Goal: Task Accomplishment & Management: Manage account settings

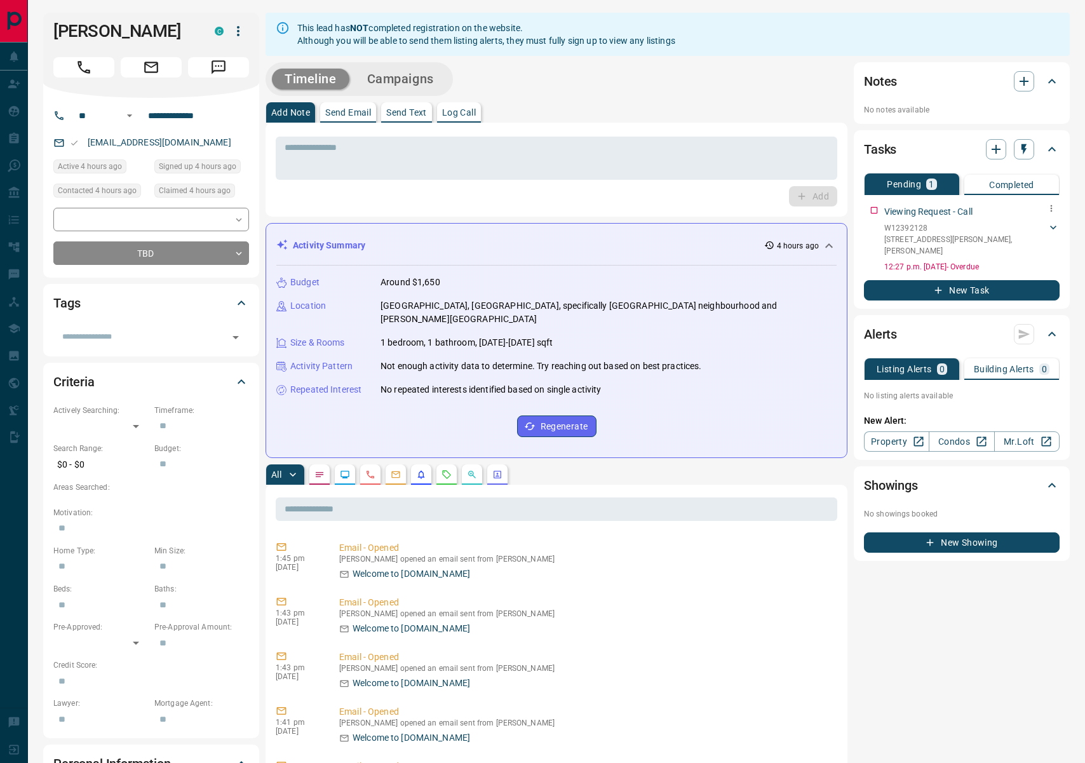
click at [907, 232] on p "W12392128" at bounding box center [965, 227] width 163 height 11
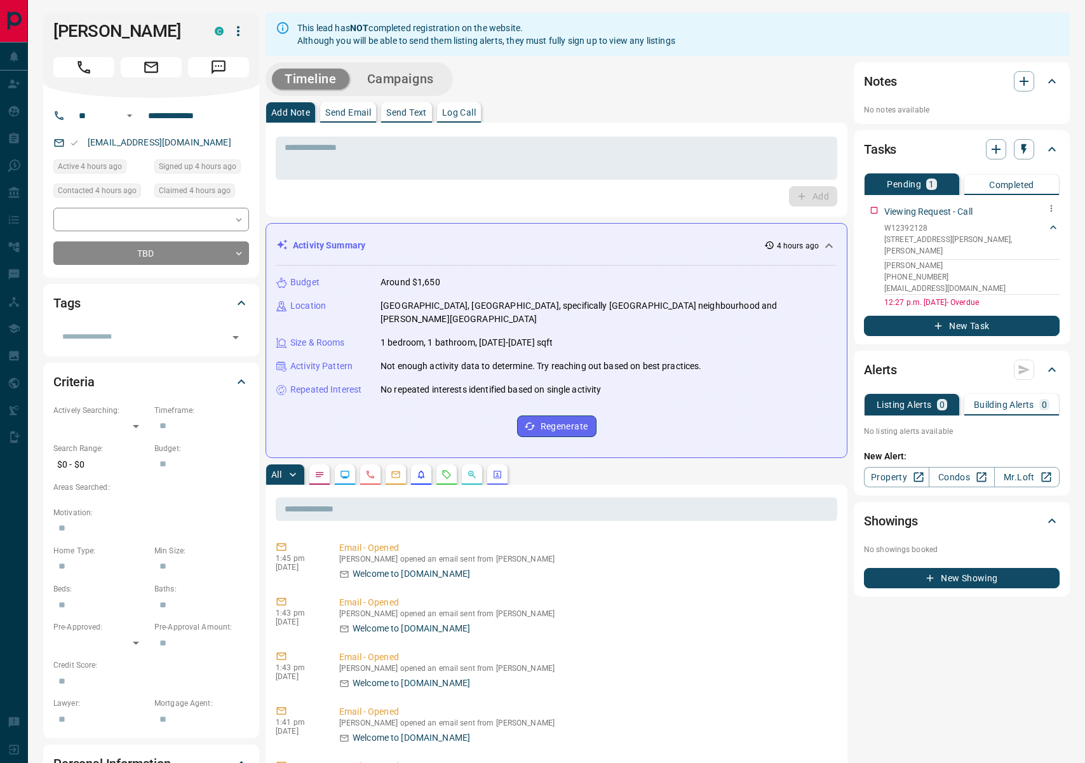
click at [976, 241] on p "[STREET_ADDRESS][PERSON_NAME][PERSON_NAME]" at bounding box center [965, 245] width 163 height 23
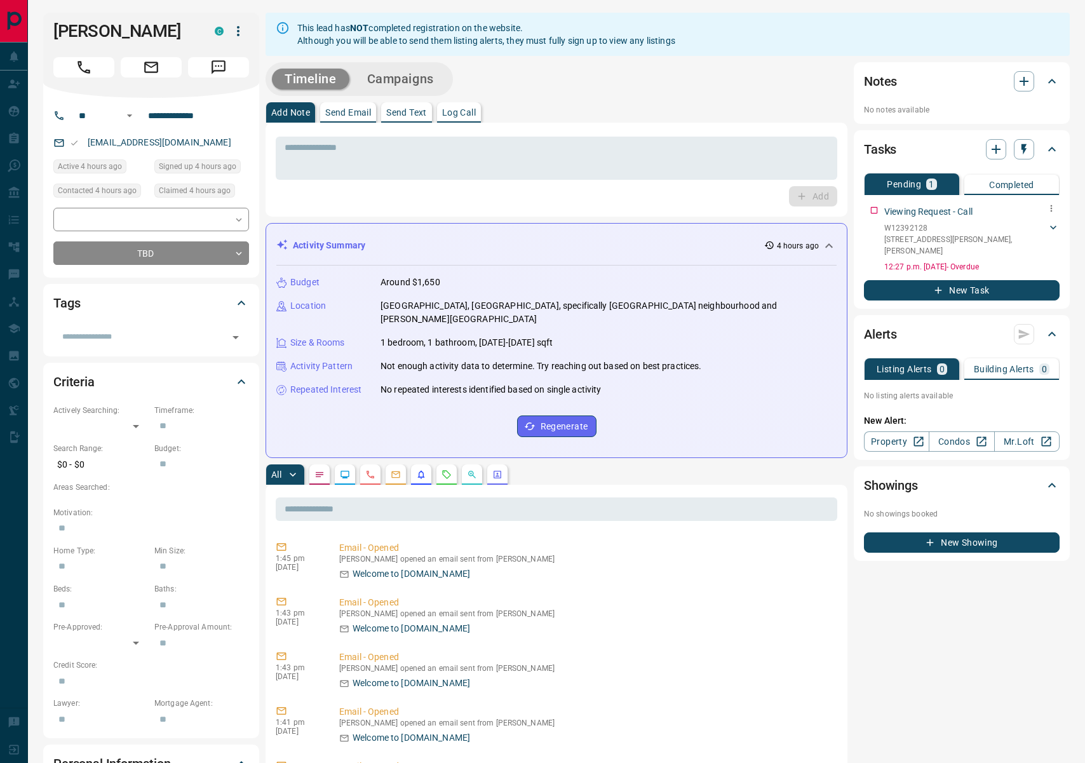
click at [976, 241] on p "[STREET_ADDRESS][PERSON_NAME][PERSON_NAME]" at bounding box center [965, 245] width 163 height 23
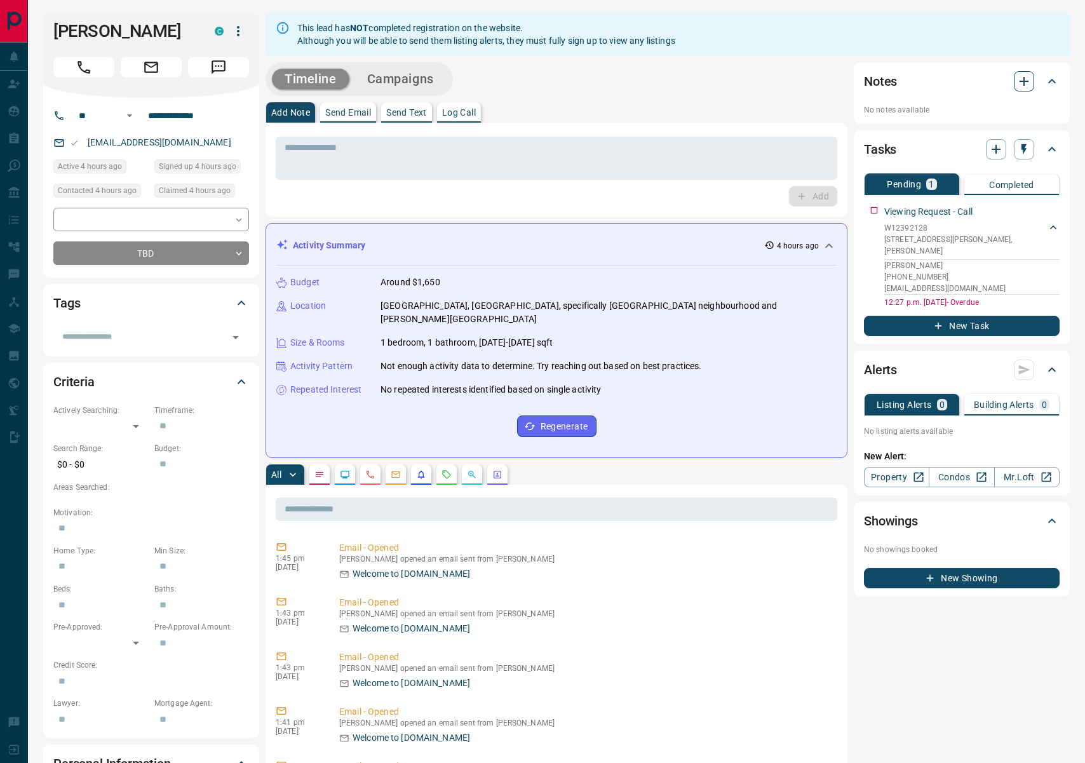
click at [1018, 86] on icon "button" at bounding box center [1023, 81] width 15 height 15
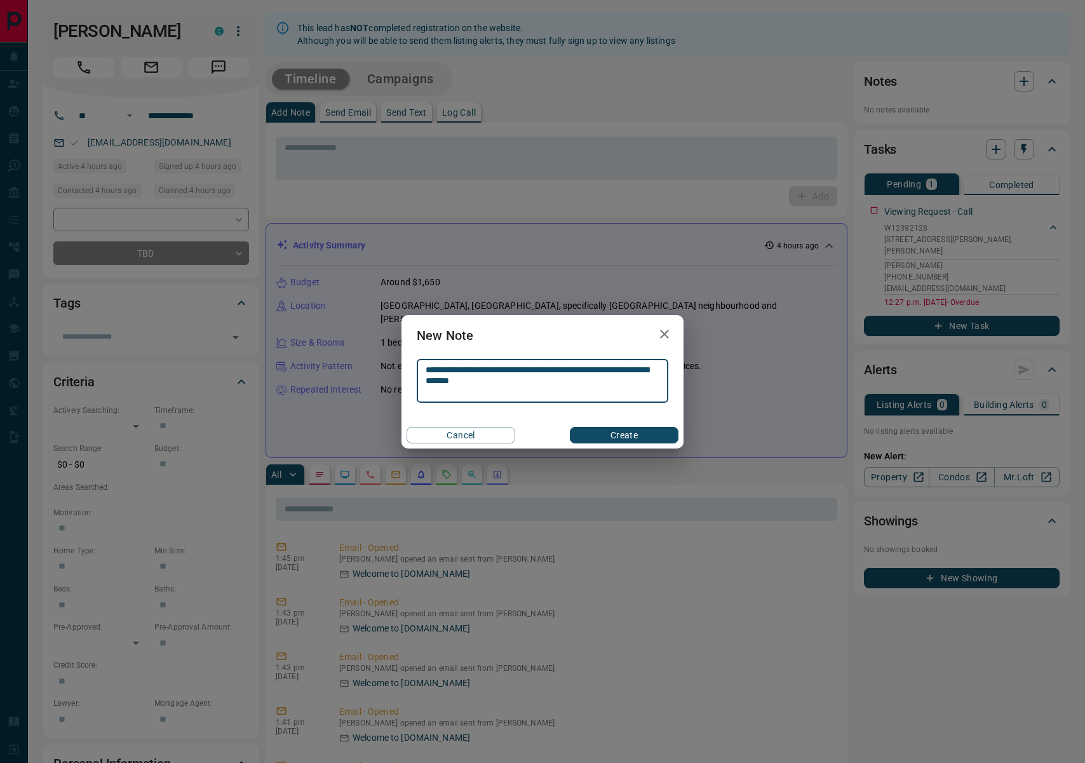
click at [593, 368] on textarea "**********" at bounding box center [543, 381] width 234 height 32
type textarea "**********"
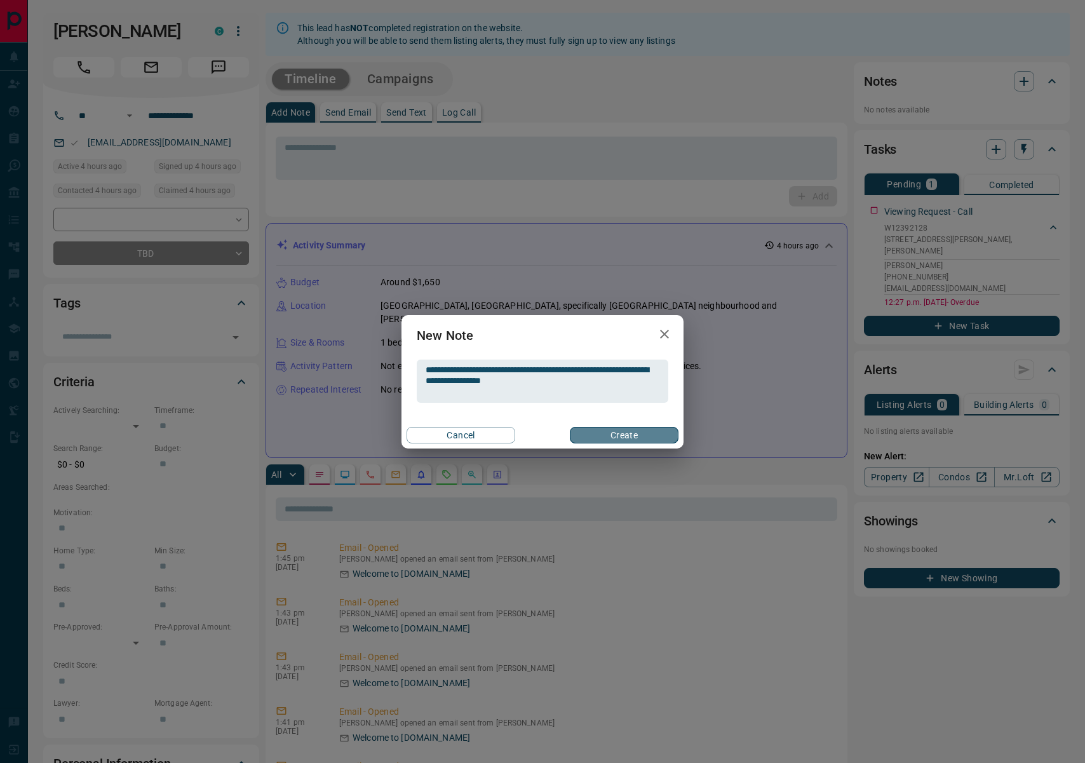
click at [623, 436] on button "Create" at bounding box center [624, 435] width 109 height 17
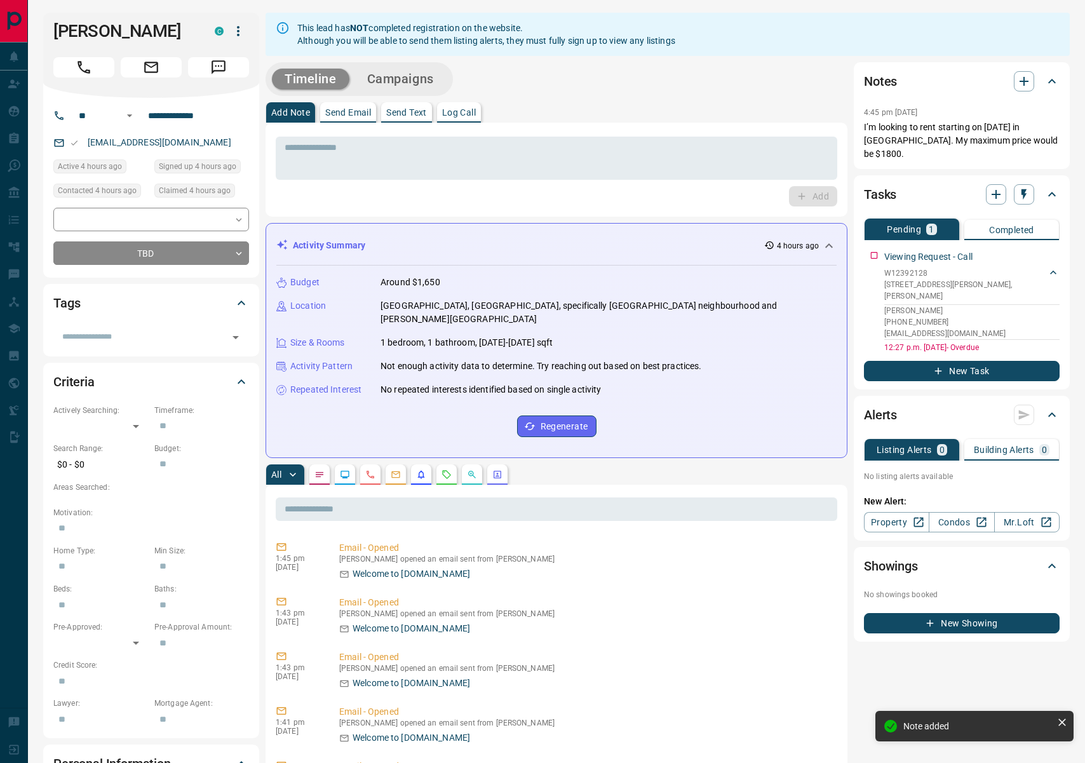
scroll to position [4, 0]
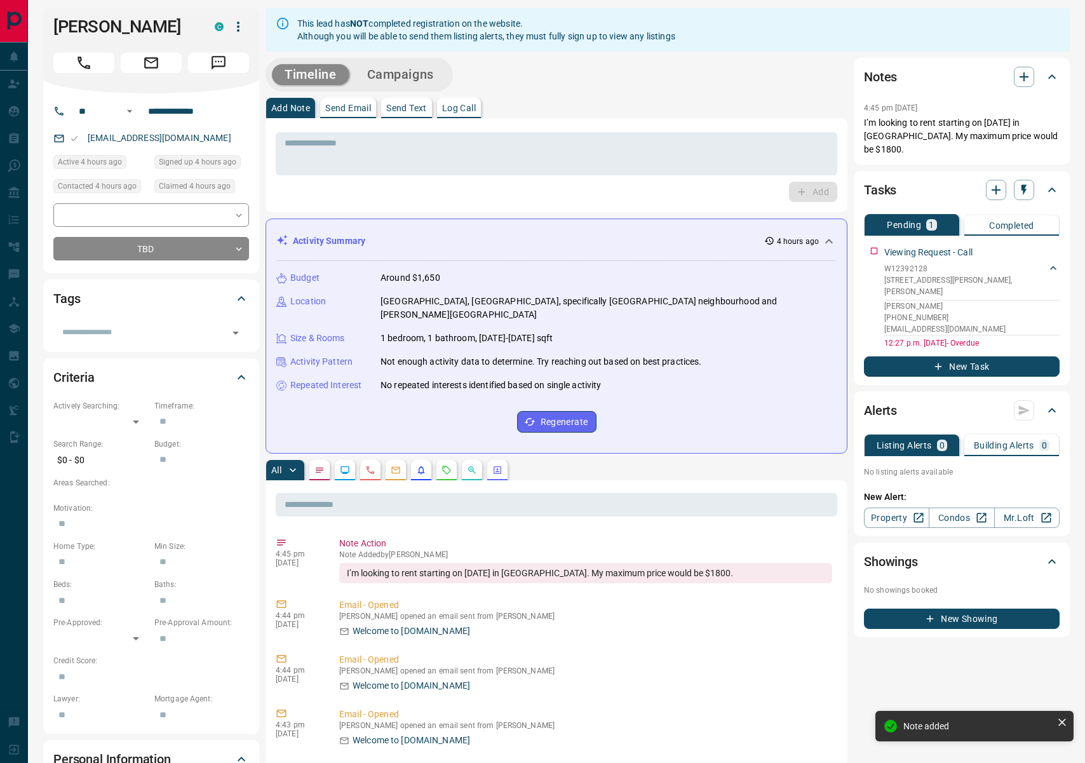
click at [233, 20] on icon "button" at bounding box center [238, 26] width 15 height 15
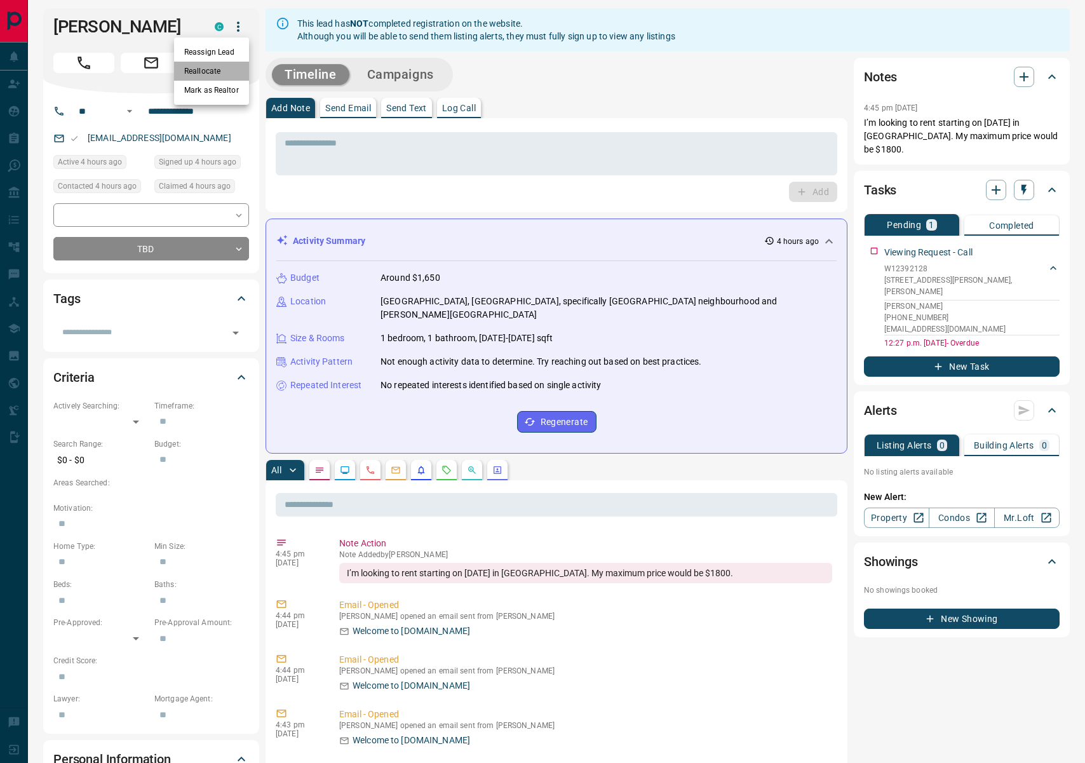
click at [232, 68] on li "Reallocate" at bounding box center [211, 71] width 75 height 19
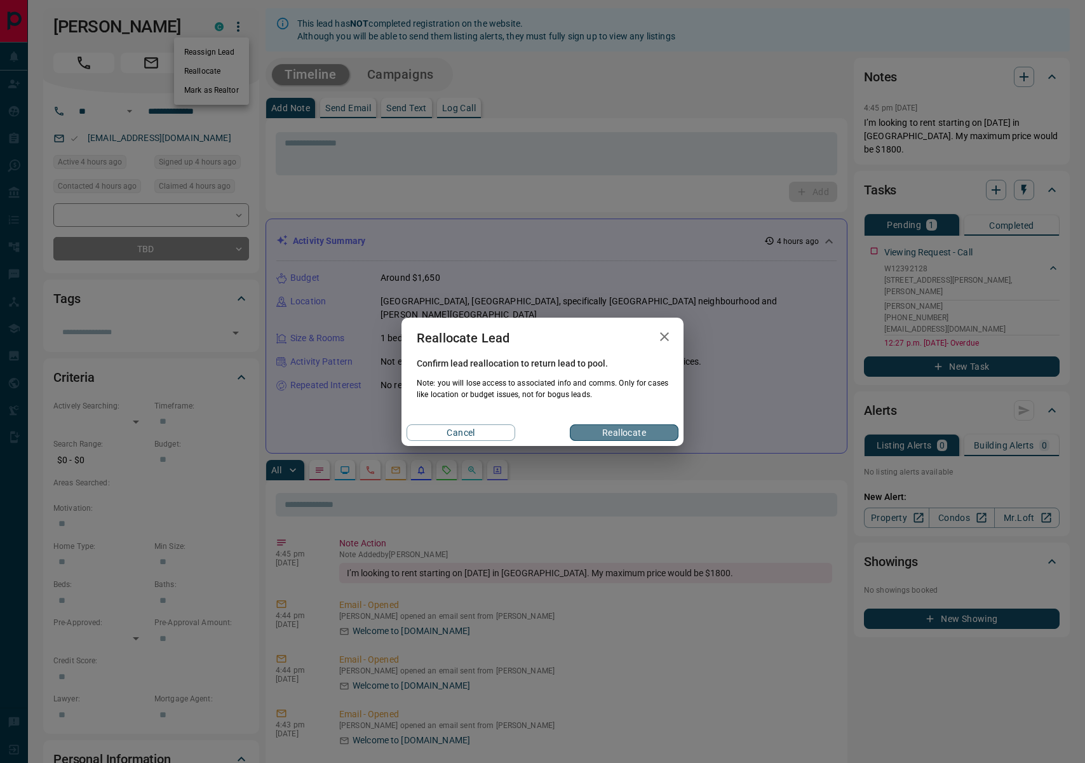
click at [654, 426] on button "Reallocate" at bounding box center [624, 432] width 109 height 17
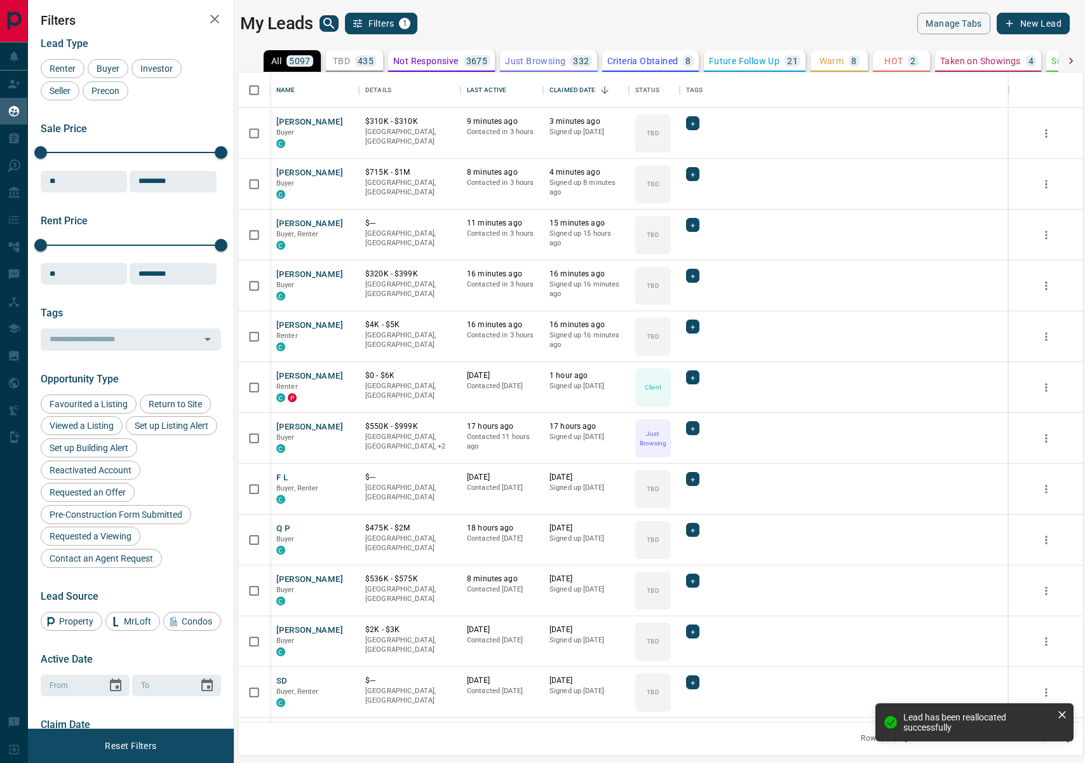
scroll to position [649, 845]
